Goal: Task Accomplishment & Management: Complete application form

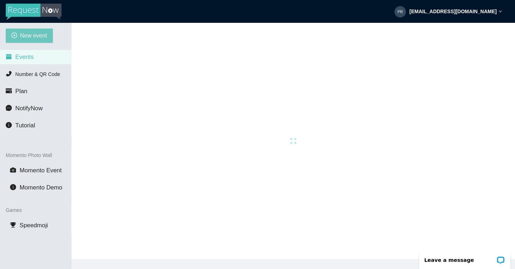
click at [41, 38] on span "New event" at bounding box center [33, 35] width 27 height 9
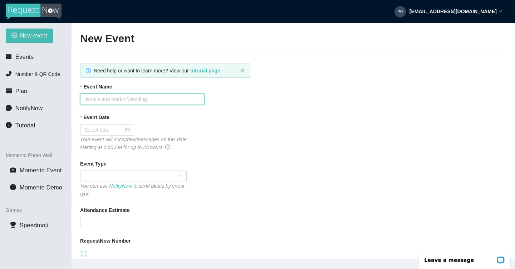
click at [104, 98] on input "Event Name" at bounding box center [142, 99] width 124 height 11
type input "Tati & [PERSON_NAME]"
click at [102, 131] on input "Event Date" at bounding box center [103, 130] width 39 height 8
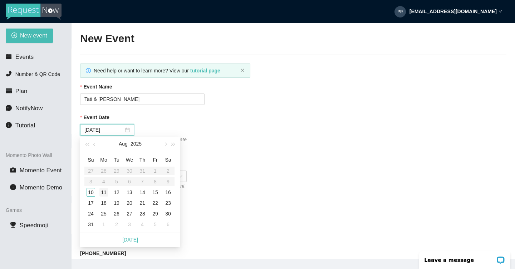
type input "[DATE]"
click at [90, 191] on div "10" at bounding box center [90, 192] width 9 height 9
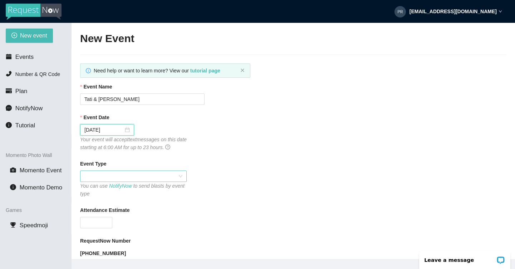
click at [125, 177] on span at bounding box center [133, 176] width 98 height 11
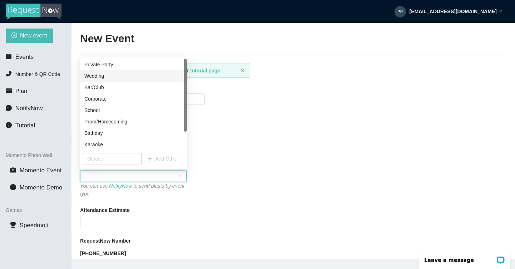
click at [112, 77] on div "Wedding" at bounding box center [133, 76] width 98 height 8
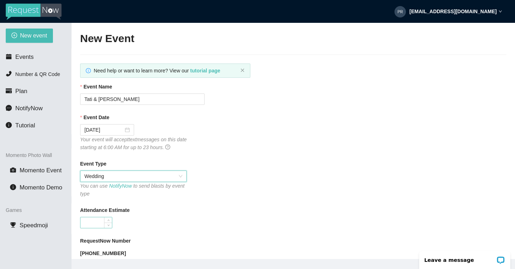
click at [102, 224] on input "Attendance Estimate" at bounding box center [95, 223] width 31 height 11
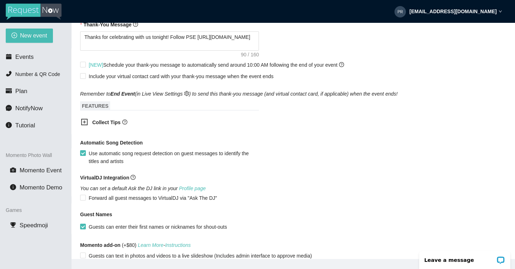
scroll to position [357, 0]
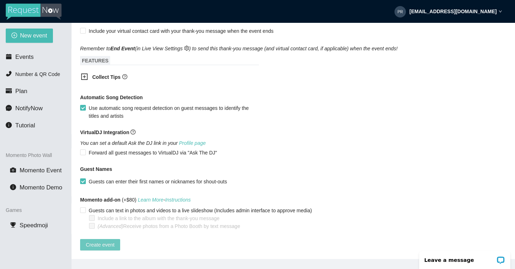
type input "150"
click at [109, 242] on span "Create event" at bounding box center [100, 245] width 29 height 8
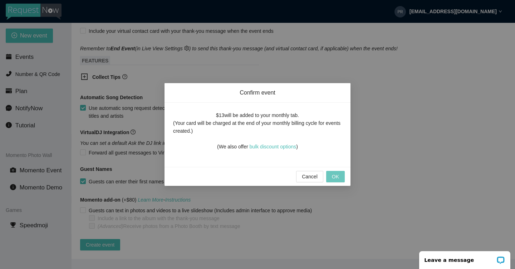
click at [336, 175] on span "OK" at bounding box center [335, 177] width 7 height 8
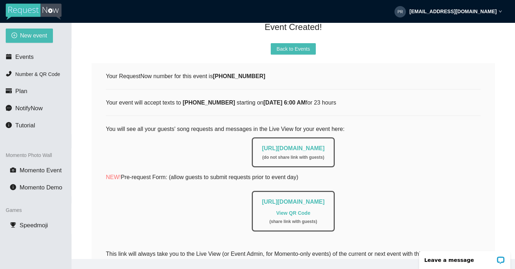
scroll to position [0, 0]
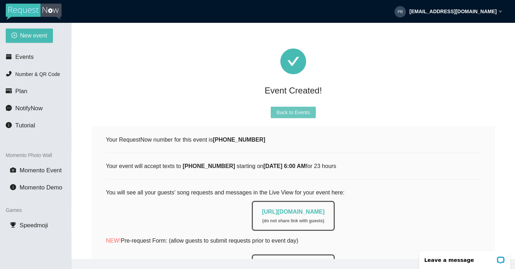
click at [290, 112] on span "Back to Events" at bounding box center [292, 113] width 33 height 8
